Goal: Transaction & Acquisition: Purchase product/service

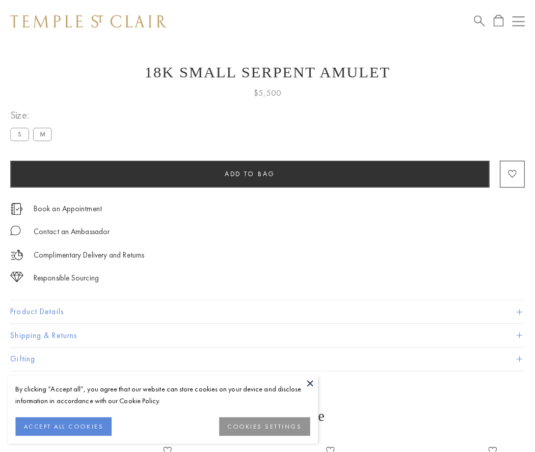
scroll to position [12, 0]
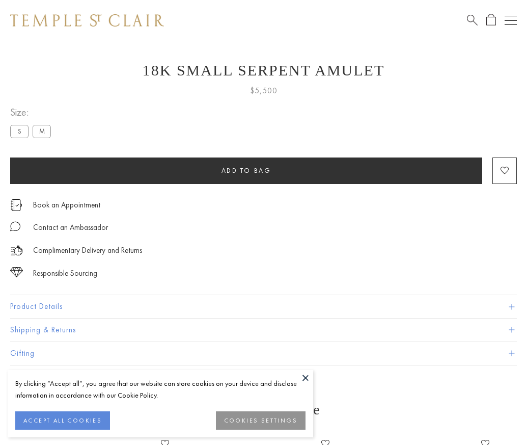
click at [246, 170] on span "Add to bag" at bounding box center [247, 170] width 50 height 9
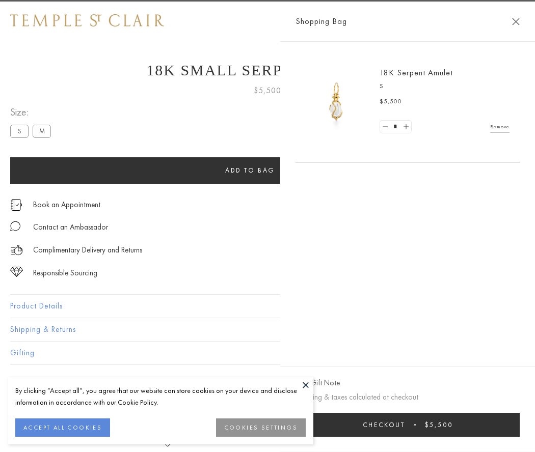
click at [414, 425] on button "Checkout $5,500" at bounding box center [407, 425] width 224 height 24
